Goal: Information Seeking & Learning: Understand process/instructions

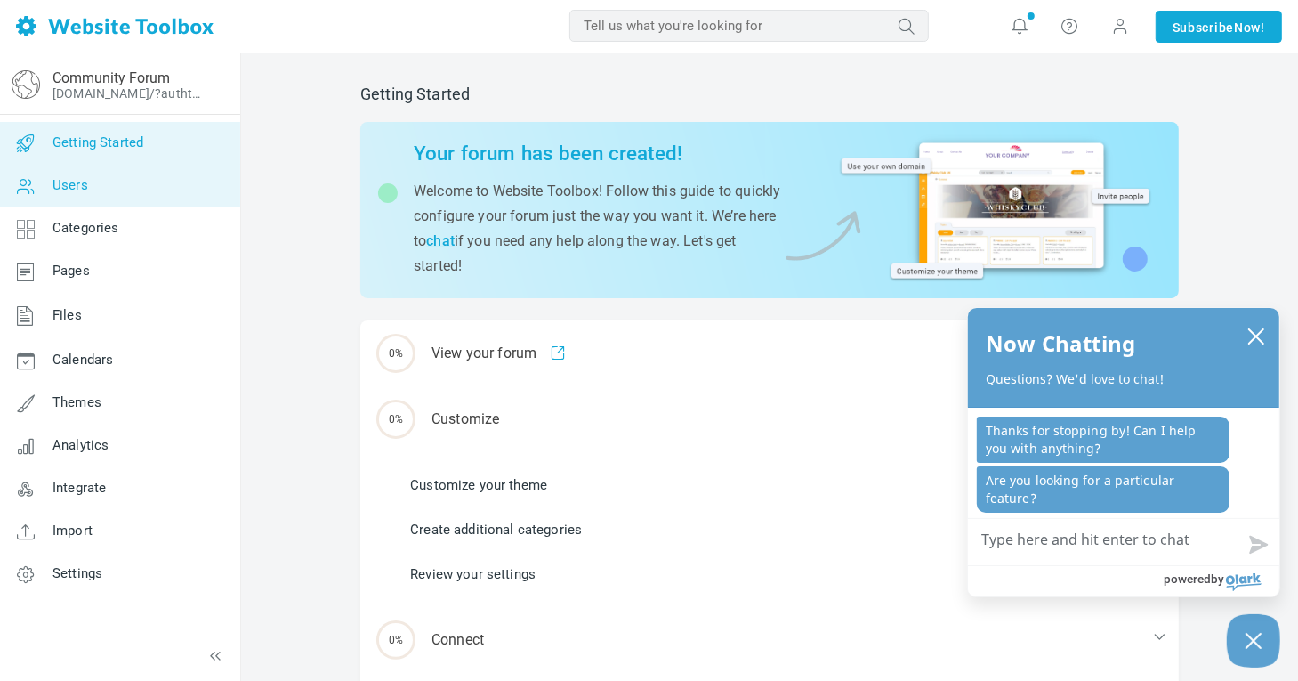
click at [122, 187] on link "Users" at bounding box center [119, 186] width 241 height 43
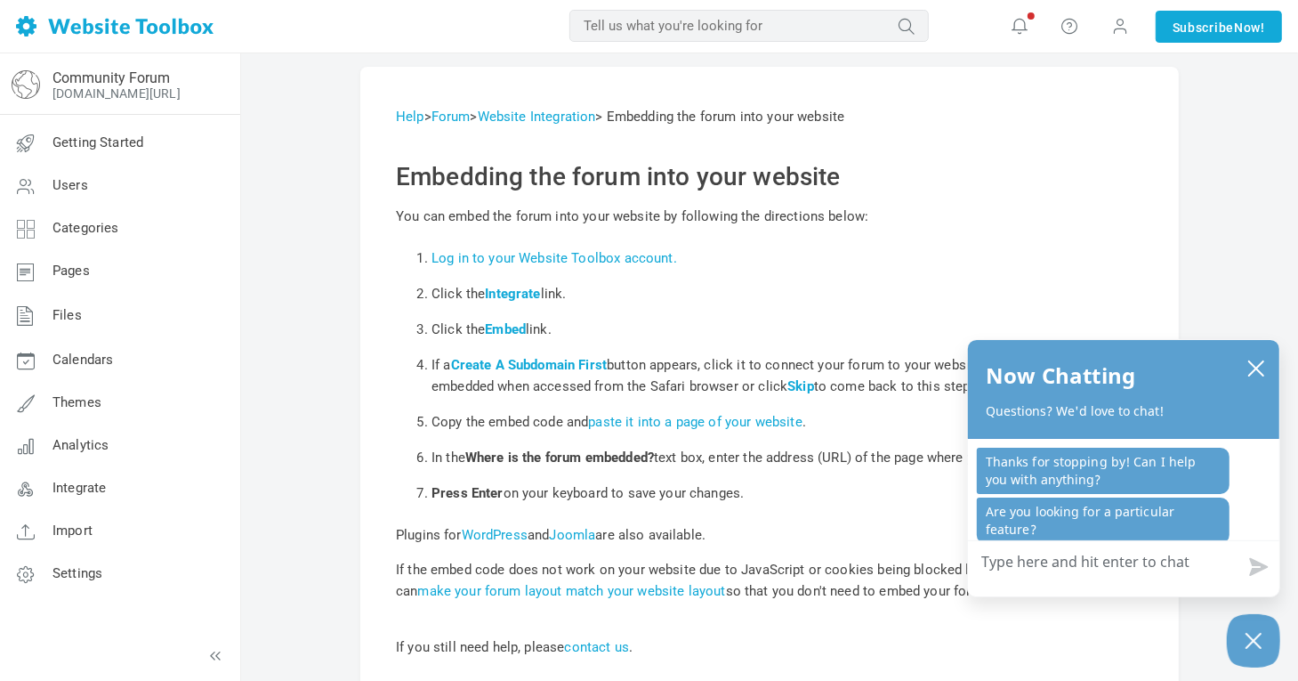
click at [700, 15] on input "text" at bounding box center [748, 26] width 359 height 32
type input "comments"
click at [929, 13] on button "submit" at bounding box center [929, 13] width 0 height 0
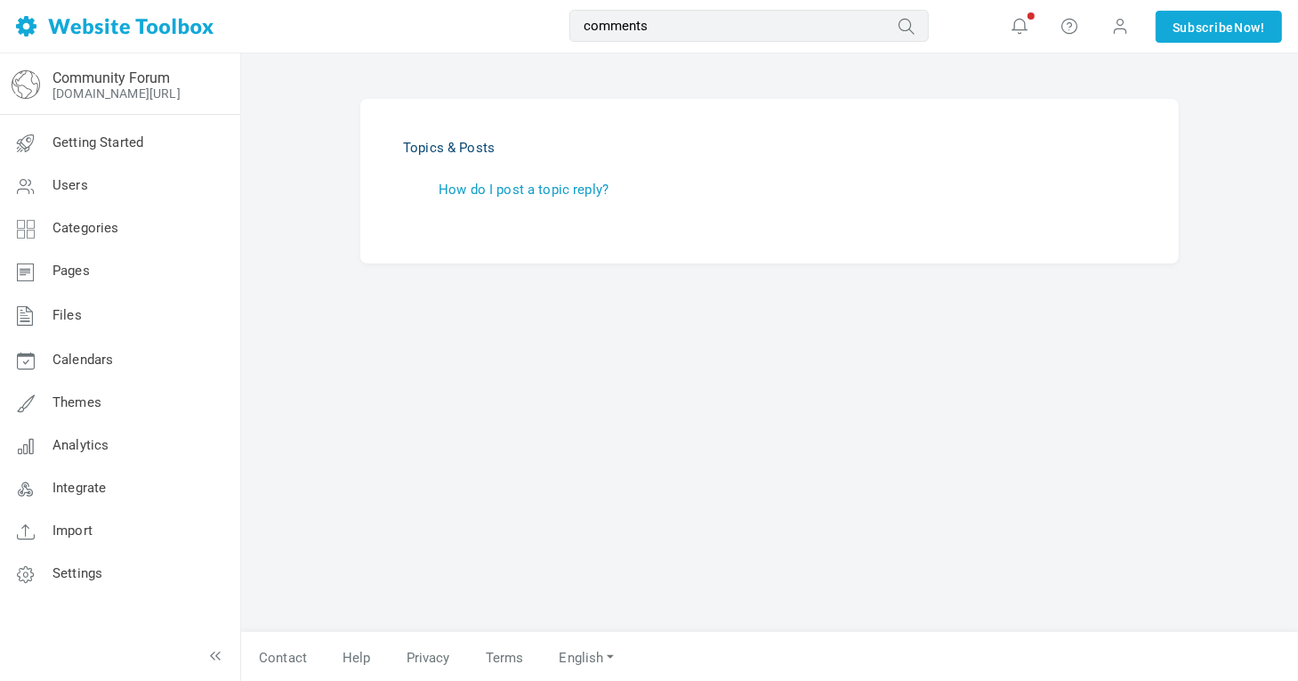
click at [584, 190] on link "How do I post a topic reply?" at bounding box center [524, 189] width 170 height 16
